Goal: Information Seeking & Learning: Learn about a topic

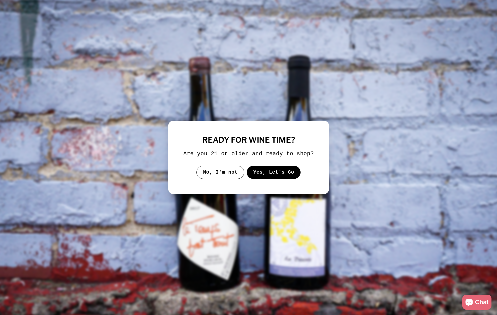
click at [273, 178] on button "Yes, Let's Go" at bounding box center [273, 172] width 54 height 13
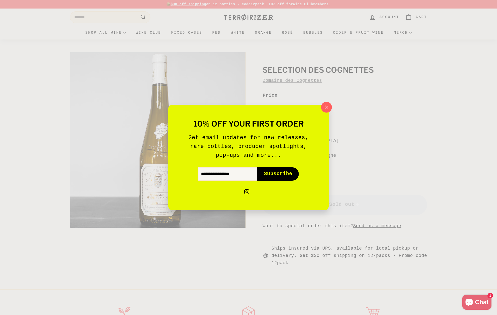
click at [325, 109] on icon "button" at bounding box center [327, 107] width 8 height 8
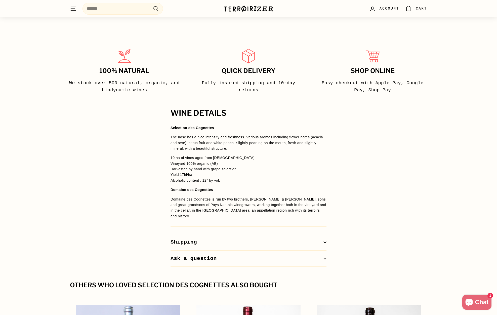
scroll to position [258, 0]
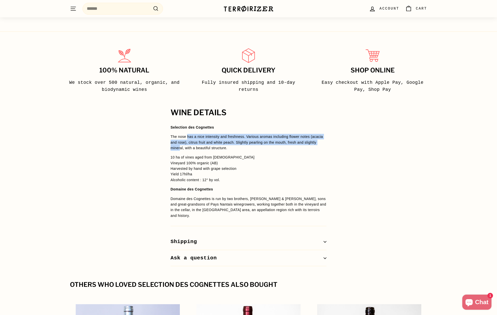
drag, startPoint x: 187, startPoint y: 137, endPoint x: 193, endPoint y: 149, distance: 13.0
click at [193, 149] on p "The nose has a nice intensity and freshness. Various aromas including flower no…" at bounding box center [248, 142] width 156 height 17
drag, startPoint x: 228, startPoint y: 149, endPoint x: 194, endPoint y: 138, distance: 35.6
click at [194, 138] on p "The nose has a nice intensity and freshness. Various aromas including flower no…" at bounding box center [248, 142] width 156 height 17
drag, startPoint x: 187, startPoint y: 137, endPoint x: 205, endPoint y: 149, distance: 22.2
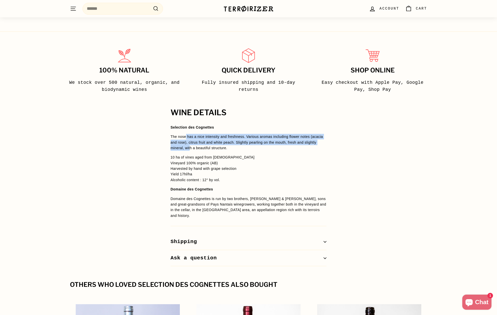
click at [205, 149] on p "The nose has a nice intensity and freshness. Various aromas including flower no…" at bounding box center [248, 142] width 156 height 17
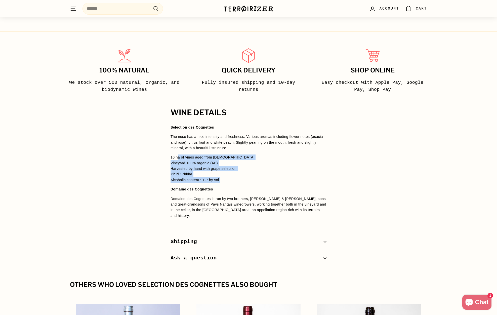
drag, startPoint x: 177, startPoint y: 156, endPoint x: 180, endPoint y: 183, distance: 26.9
click at [180, 183] on span "Selection des Cognettes The nose has a nice intensity and freshness. Various ar…" at bounding box center [248, 171] width 156 height 94
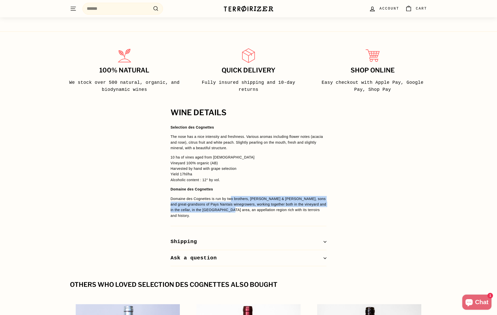
drag, startPoint x: 232, startPoint y: 199, endPoint x: 238, endPoint y: 211, distance: 13.6
click at [238, 211] on span "Domaine des Cognettes is run by two brothers, [PERSON_NAME] & [PERSON_NAME], so…" at bounding box center [248, 207] width 156 height 21
drag, startPoint x: 246, startPoint y: 209, endPoint x: 227, endPoint y: 199, distance: 21.1
click at [227, 199] on p "Domaine des Cognettes is run by two brothers, [PERSON_NAME] & [PERSON_NAME], so…" at bounding box center [248, 207] width 156 height 23
drag, startPoint x: 213, startPoint y: 199, endPoint x: 224, endPoint y: 208, distance: 13.7
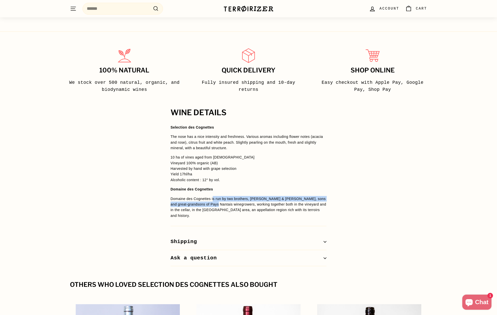
click at [223, 208] on span "Domaine des Cognettes is run by two brothers, [PERSON_NAME] & [PERSON_NAME], so…" at bounding box center [248, 207] width 156 height 21
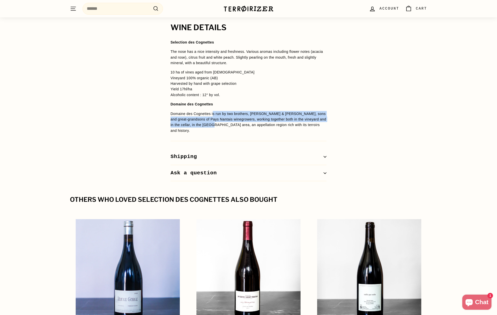
scroll to position [459, 0]
